Goal: Find specific page/section: Find specific page/section

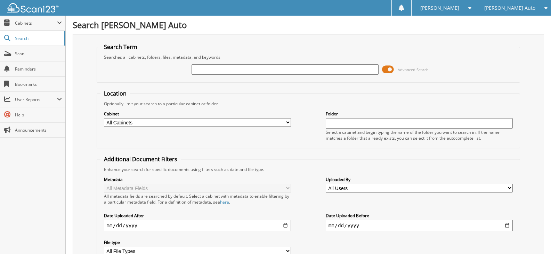
click at [170, 124] on select "All Cabinets ACCOUNTS PAYABLE CHEVROLET ACCOUNTS PAYABLE FT PIERCE ACCOUNTS PAY…" at bounding box center [197, 122] width 187 height 9
select select "51696"
click at [104, 118] on select "All Cabinets ACCOUNTS PAYABLE CHEVROLET ACCOUNTS PAYABLE FT PIERCE ACCOUNTS PAY…" at bounding box center [197, 122] width 187 height 9
click at [240, 73] on input "text" at bounding box center [284, 69] width 187 height 10
type input "361820"
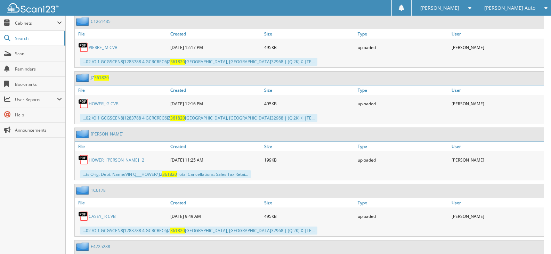
scroll to position [452, 0]
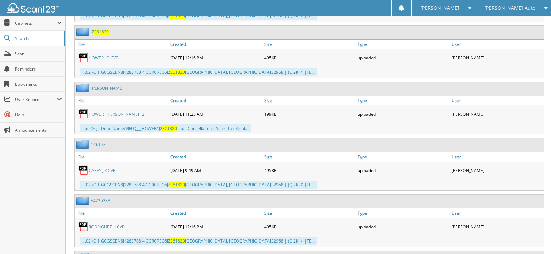
click at [103, 59] on link "HOWER_ G CVB" at bounding box center [104, 58] width 30 height 6
click at [96, 114] on link "HOWER_ GINA _2_" at bounding box center [117, 114] width 57 height 6
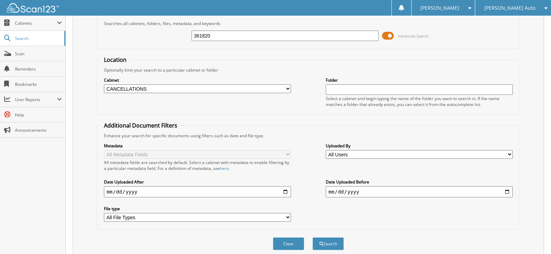
scroll to position [0, 0]
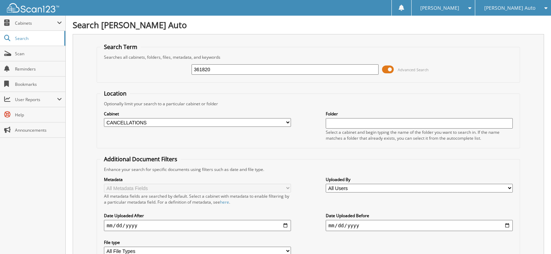
drag, startPoint x: 229, startPoint y: 69, endPoint x: 128, endPoint y: 76, distance: 101.3
click at [128, 76] on div "361820 Advanced Search" at bounding box center [307, 69] width 415 height 19
type input "182241"
drag, startPoint x: 226, startPoint y: 72, endPoint x: 56, endPoint y: 74, distance: 170.2
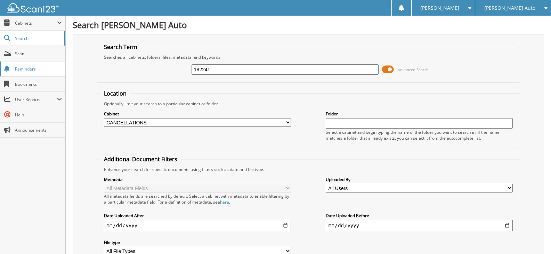
click at [56, 74] on body "CHEYENNE G. Settings Logout Dyer Auto Dyer Chevrolet of Lake Wales Dyer Kia" at bounding box center [275, 169] width 551 height 339
type input "3"
type input "6"
type input "361820"
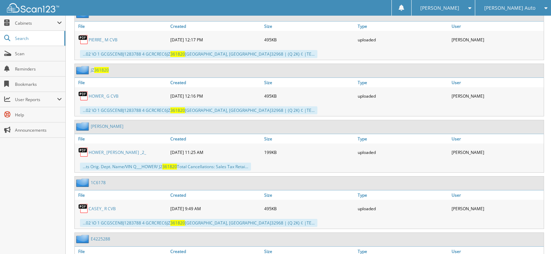
scroll to position [418, 0]
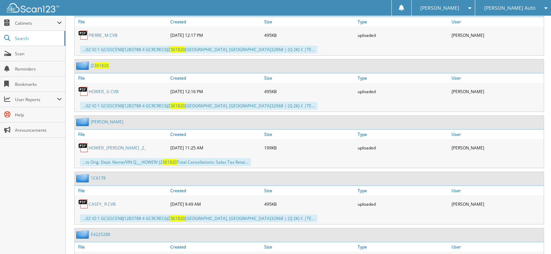
click at [101, 91] on link "HOWER_ G CVB" at bounding box center [104, 92] width 30 height 6
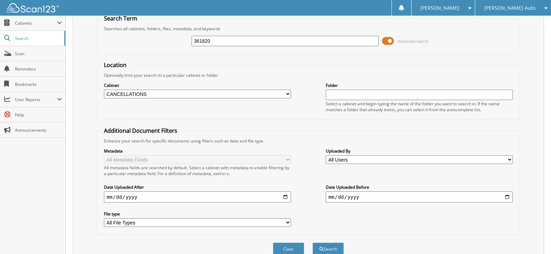
scroll to position [0, 0]
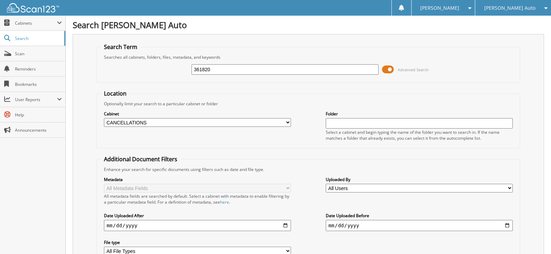
click at [47, 7] on img at bounding box center [33, 7] width 52 height 9
